Goal: Task Accomplishment & Management: Manage account settings

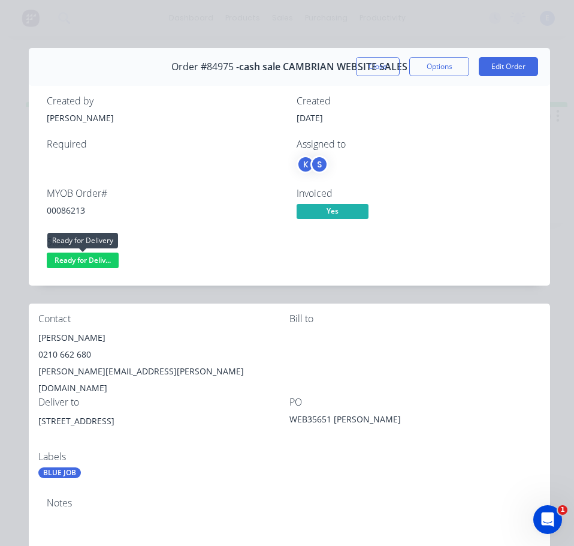
click at [98, 256] on span "Ready for Deliv..." at bounding box center [83, 259] width 72 height 15
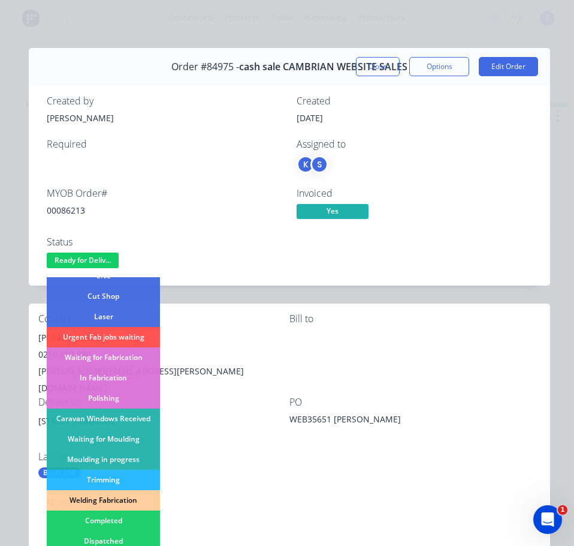
scroll to position [120, 0]
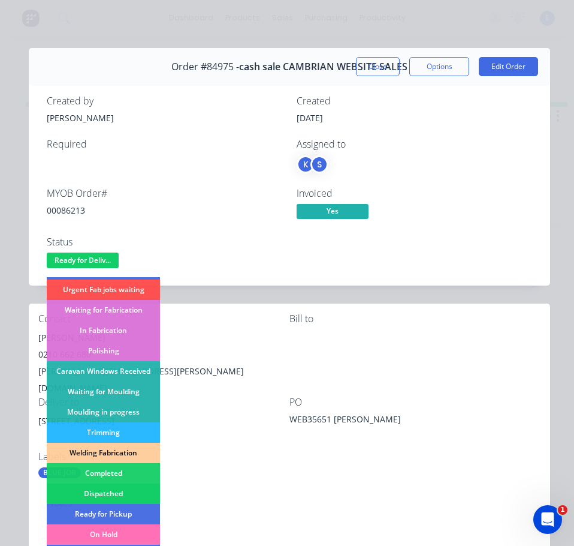
click at [140, 494] on div "Dispatched" at bounding box center [103, 493] width 113 height 20
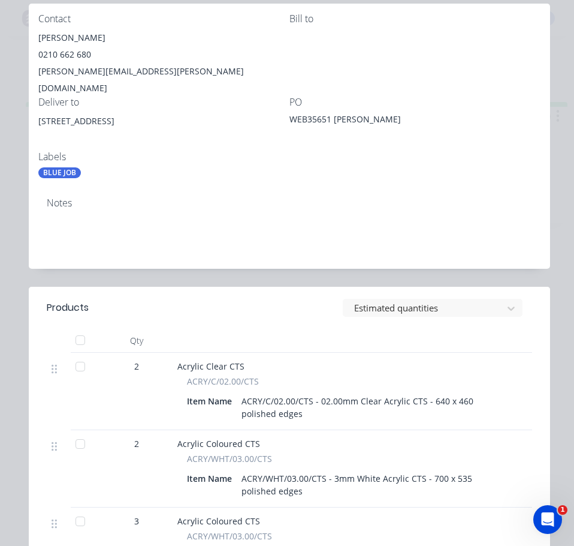
scroll to position [0, 0]
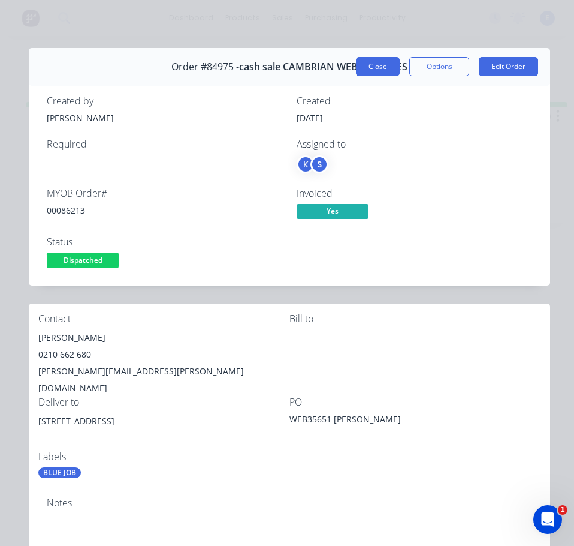
click at [366, 59] on button "Close" at bounding box center [378, 66] width 44 height 19
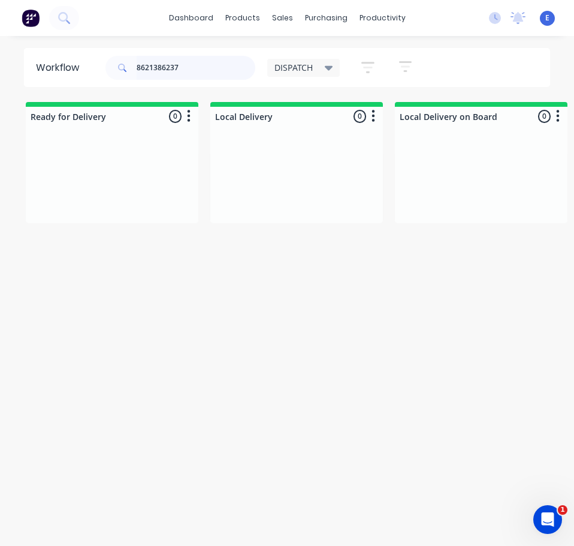
drag, startPoint x: 156, startPoint y: 67, endPoint x: 79, endPoint y: 80, distance: 78.5
click at [79, 80] on header "Workflow 8621386237 DISPATCH Save new view None edit DISPATCH (Default) edit CU…" at bounding box center [287, 67] width 527 height 39
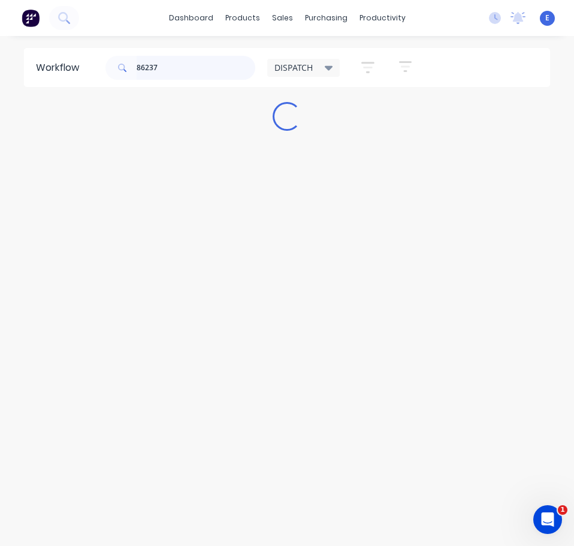
click at [206, 67] on input "86237" at bounding box center [196, 68] width 119 height 24
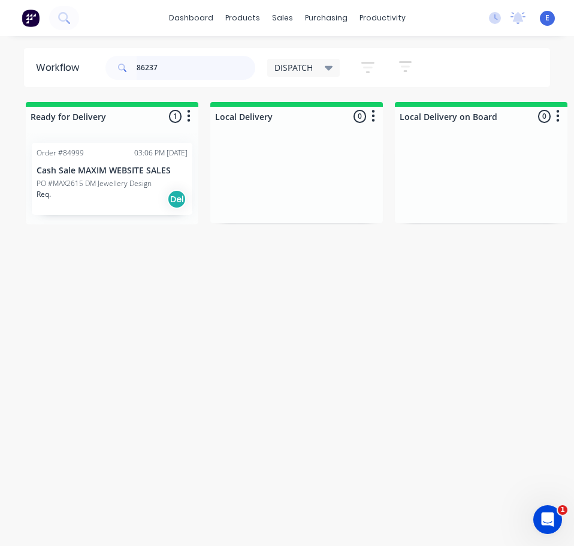
type input "86237"
click at [82, 209] on div "Order #84999 03:06 PM [DATE] Cash Sale MAXIM WEBSITE SALES PO #MAX2615 DM Jewel…" at bounding box center [112, 179] width 161 height 72
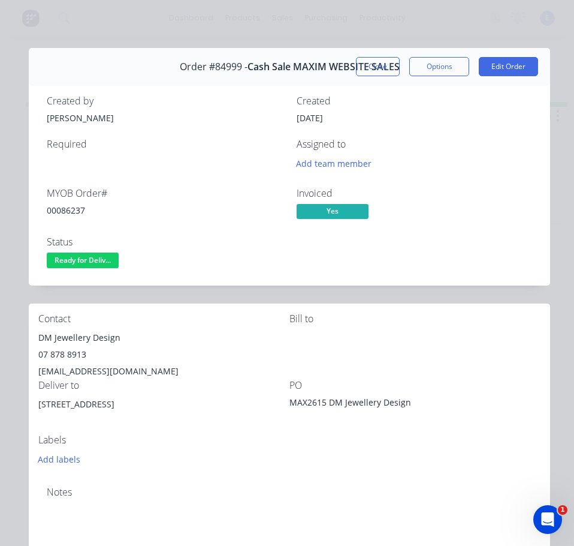
click at [73, 212] on div "00086237" at bounding box center [165, 210] width 236 height 13
copy div "00086237"
click at [88, 335] on div "DM Jewellery Design" at bounding box center [163, 337] width 251 height 17
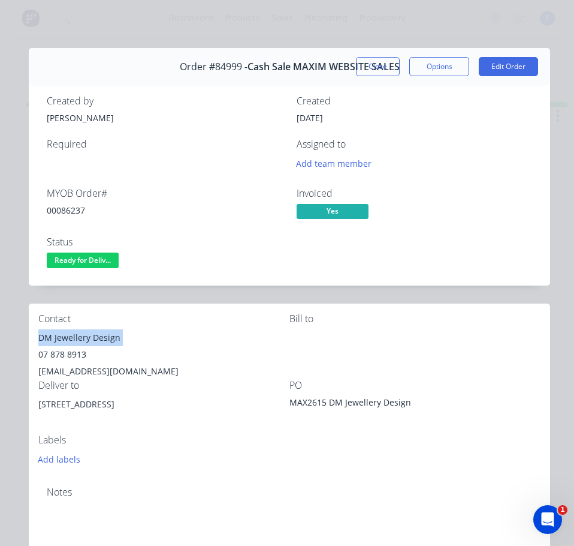
click at [88, 335] on div "DM Jewellery Design" at bounding box center [163, 337] width 251 height 17
copy div "DM Jewellery Design"
click at [66, 354] on div "07 878 8913" at bounding box center [163, 354] width 251 height 17
click at [66, 355] on div "07 878 8913" at bounding box center [163, 354] width 251 height 17
click at [65, 355] on div "07 878 8913" at bounding box center [163, 354] width 251 height 17
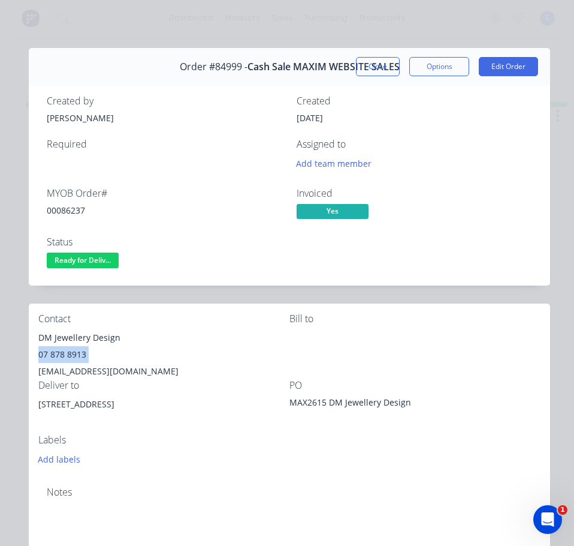
click at [65, 355] on div "07 878 8913" at bounding box center [163, 354] width 251 height 17
click at [101, 366] on div "[EMAIL_ADDRESS][DOMAIN_NAME]" at bounding box center [163, 371] width 251 height 17
copy div "[EMAIL_ADDRESS][DOMAIN_NAME]"
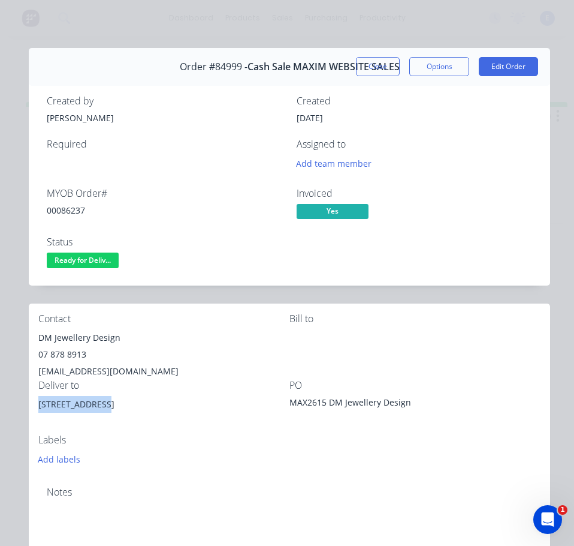
drag, startPoint x: 100, startPoint y: 404, endPoint x: 39, endPoint y: 408, distance: 60.8
click at [39, 408] on div "[STREET_ADDRESS]" at bounding box center [163, 404] width 251 height 17
copy div "[STREET_ADDRESS]"
click at [410, 460] on div "Contact DM Jewellery Design 07 878 8913 [EMAIL_ADDRESS][DOMAIN_NAME] Bill to De…" at bounding box center [290, 389] width 522 height 173
